Goal: Check status: Check status

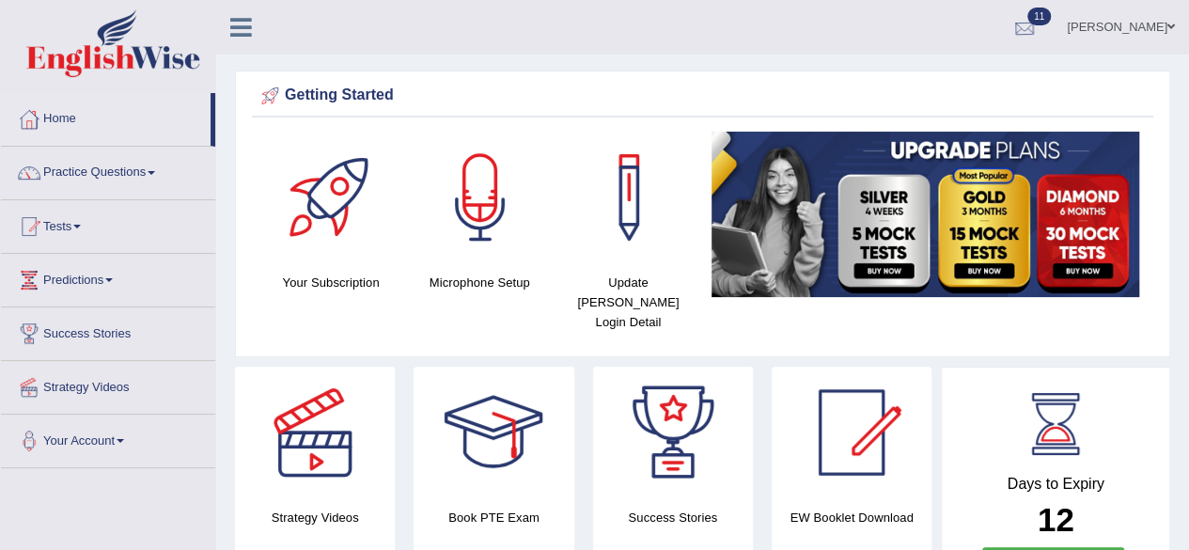
click at [1038, 25] on div at bounding box center [1024, 28] width 28 height 28
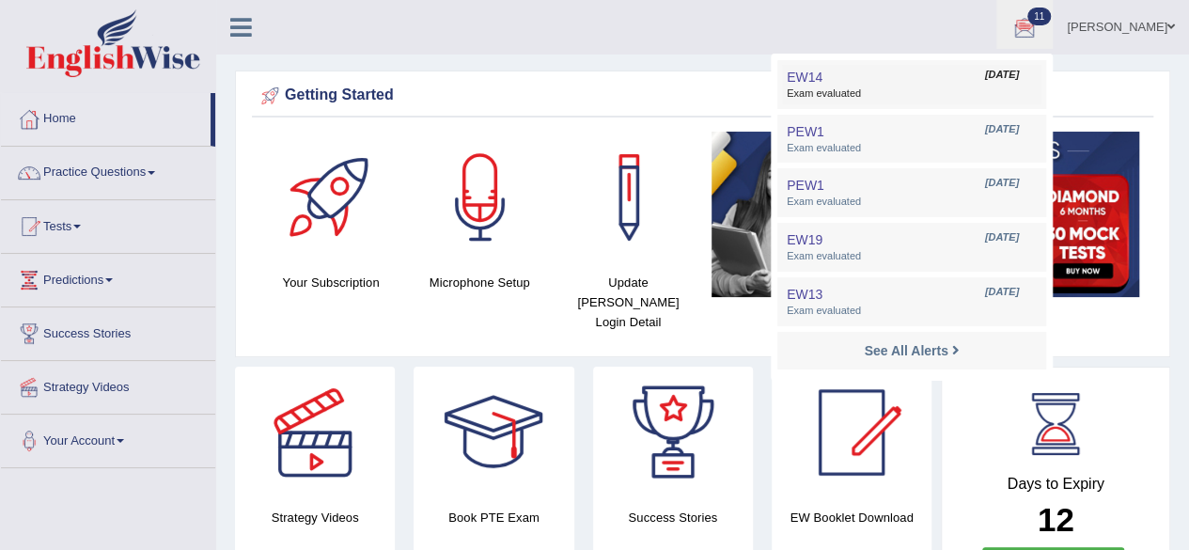
click at [900, 96] on span "Exam evaluated" at bounding box center [911, 93] width 250 height 15
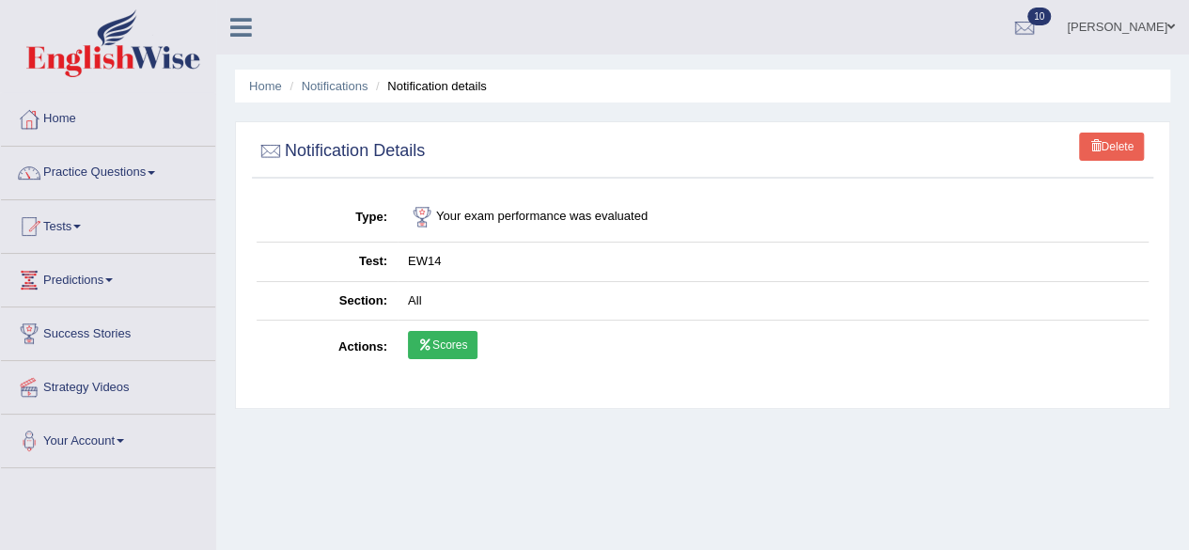
click at [439, 350] on link "Scores" at bounding box center [443, 345] width 70 height 28
click at [1038, 26] on div at bounding box center [1024, 28] width 28 height 28
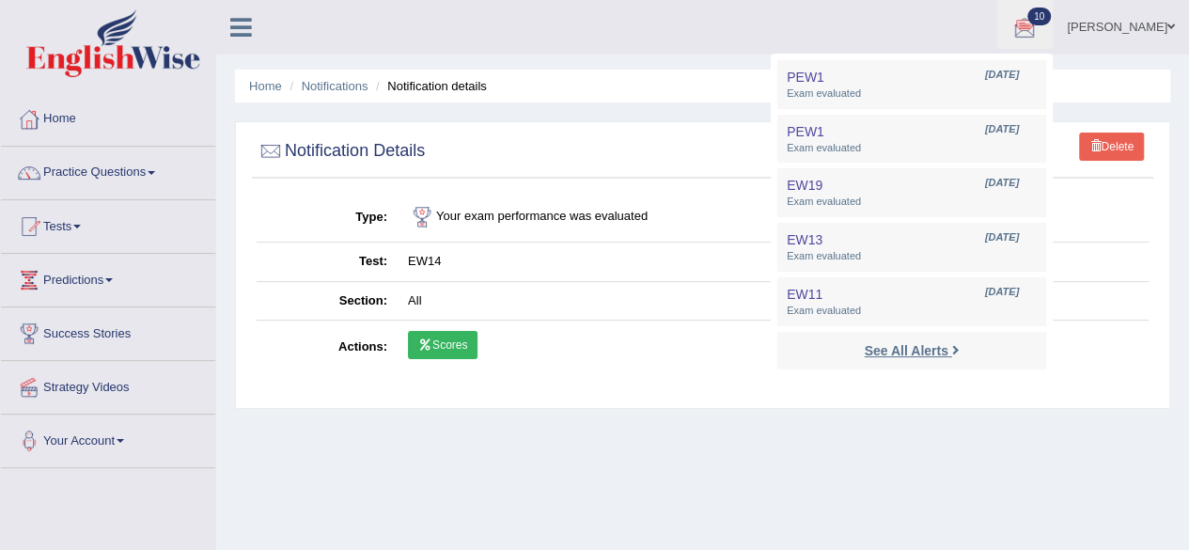
click at [963, 354] on link "See All Alerts" at bounding box center [911, 350] width 104 height 21
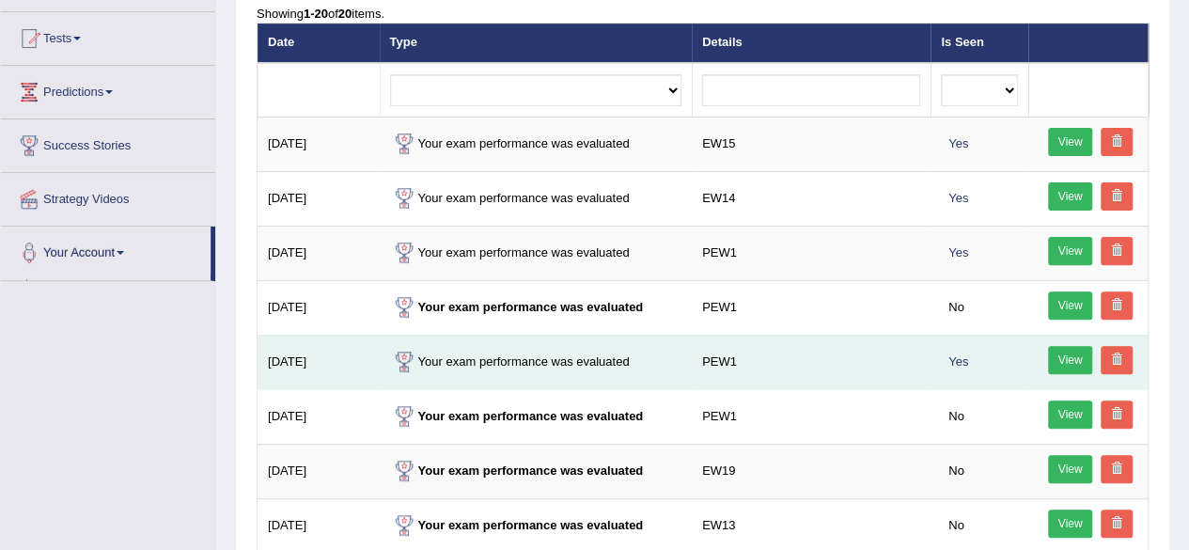
scroll to position [212, 0]
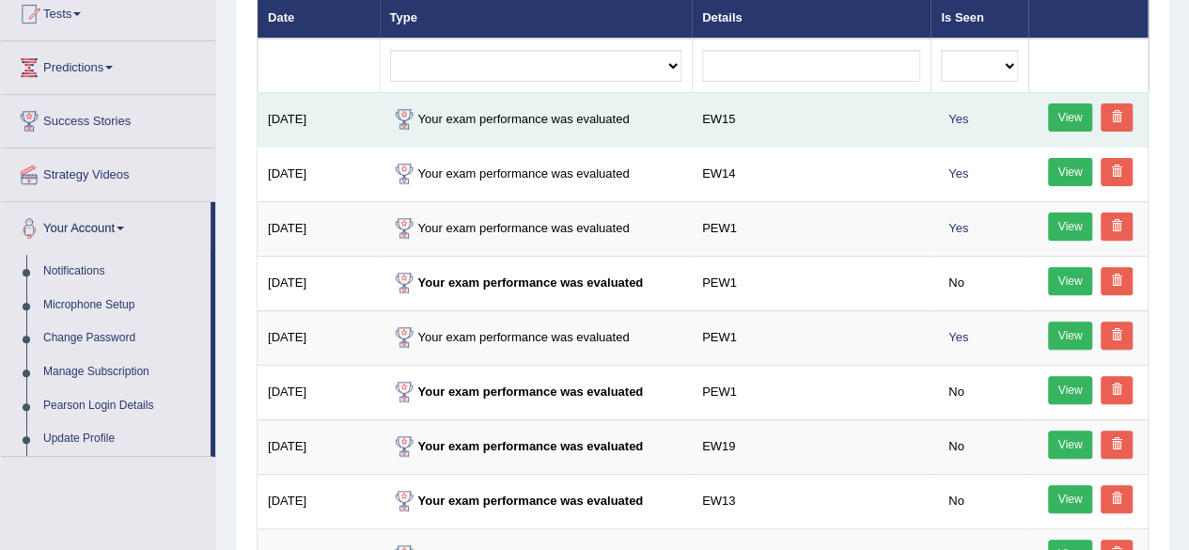
click at [1084, 117] on link "View" at bounding box center [1070, 117] width 45 height 28
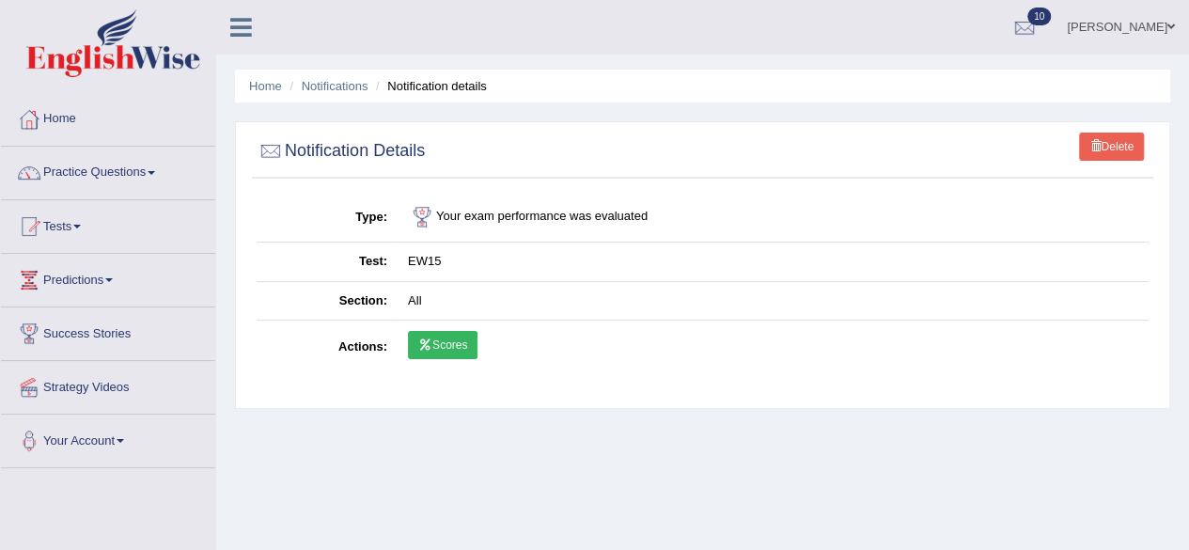
click at [436, 331] on link "Scores" at bounding box center [443, 345] width 70 height 28
click at [28, 118] on div at bounding box center [29, 119] width 28 height 28
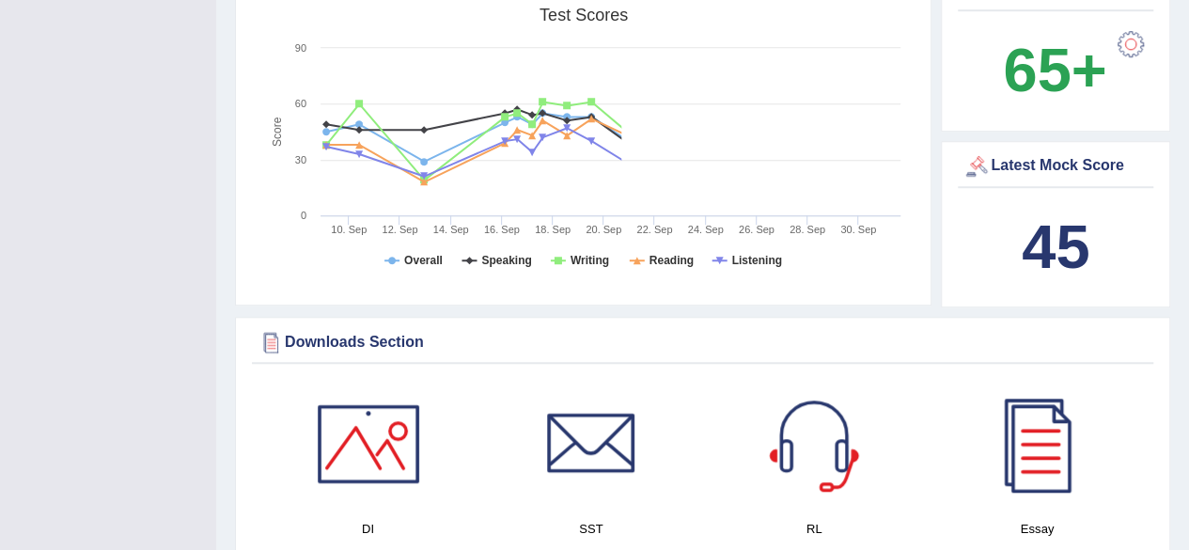
scroll to position [658, 0]
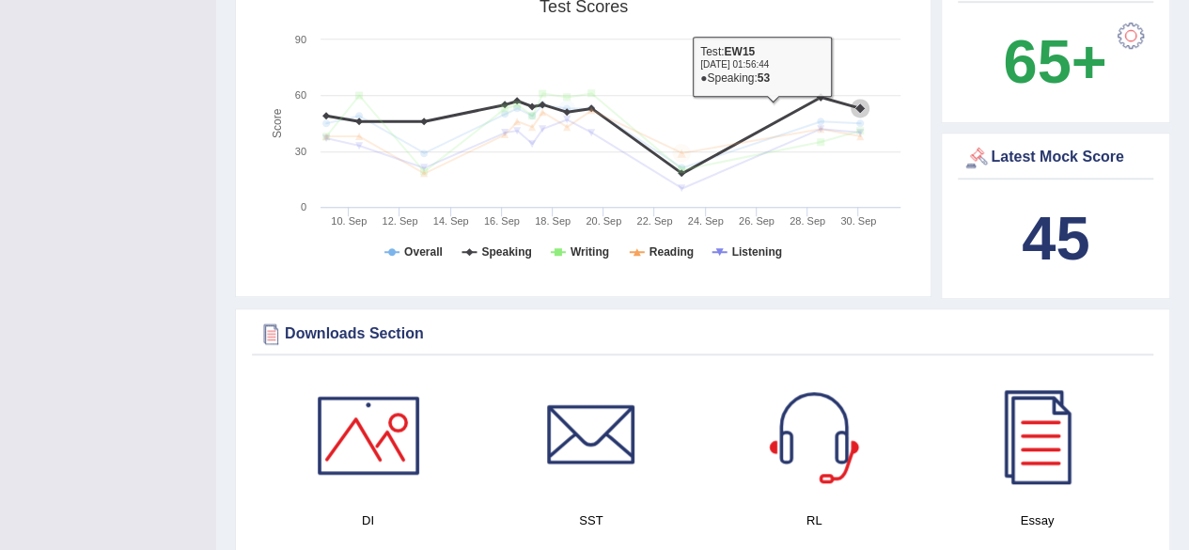
drag, startPoint x: 169, startPoint y: 104, endPoint x: 878, endPoint y: 79, distance: 708.9
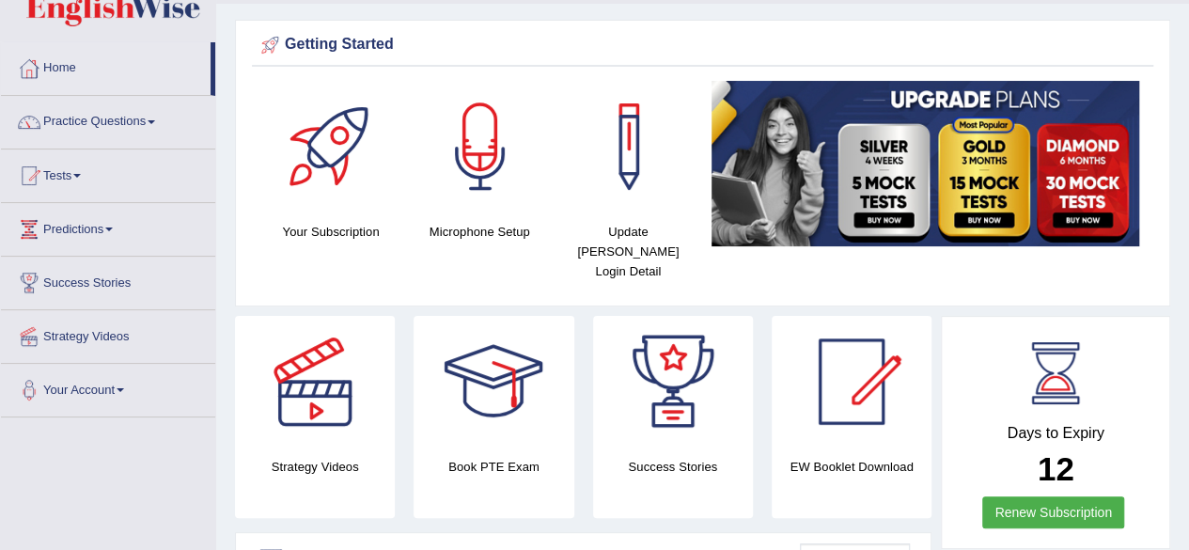
scroll to position [36, 0]
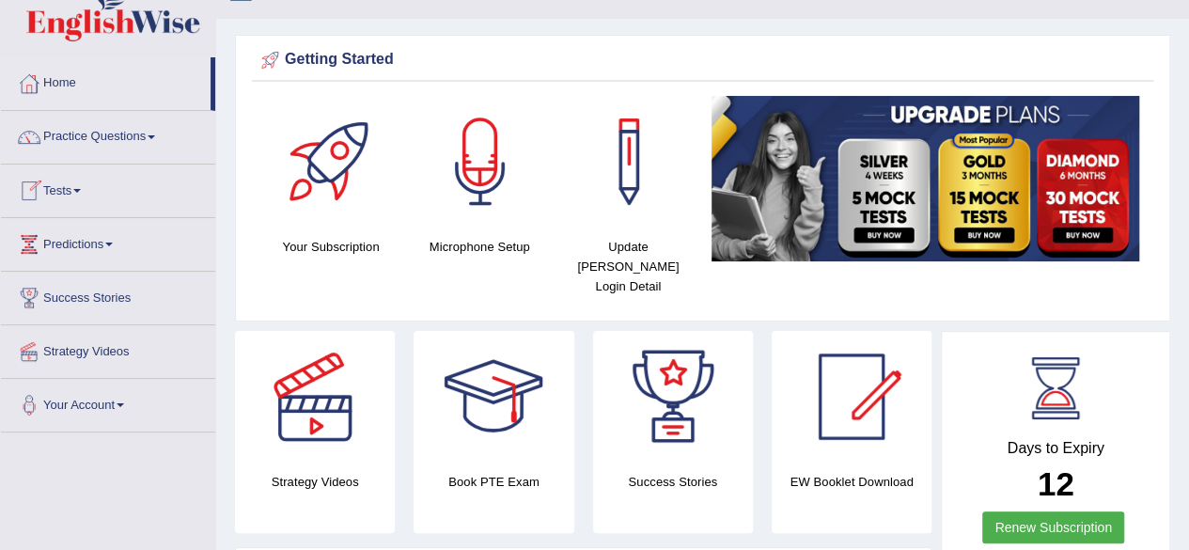
click at [49, 191] on link "Tests" at bounding box center [108, 187] width 214 height 47
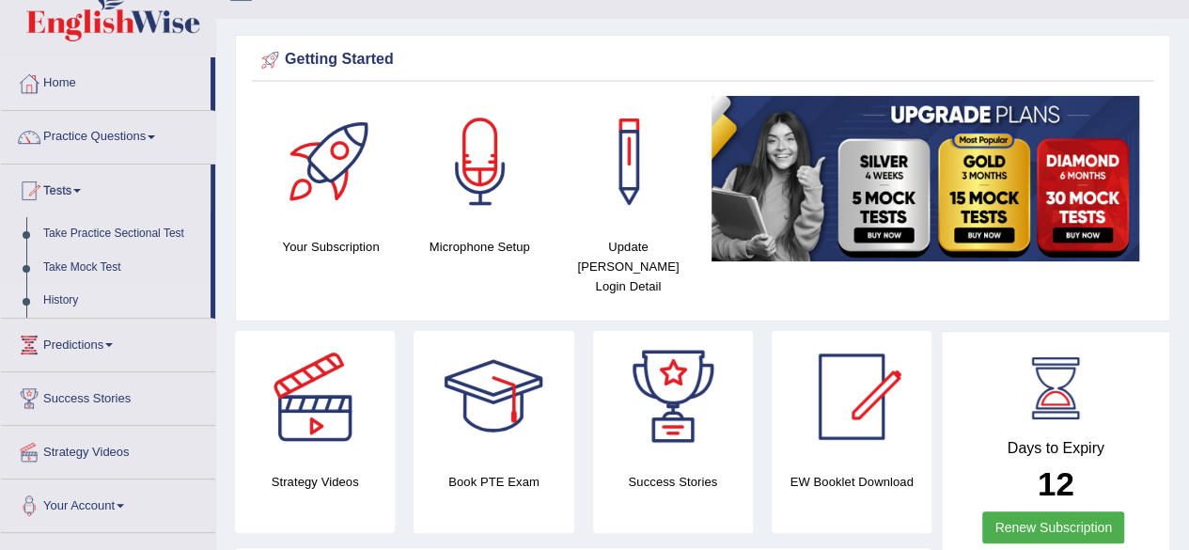
click at [60, 303] on link "History" at bounding box center [123, 301] width 176 height 34
